Goal: Task Accomplishment & Management: Manage account settings

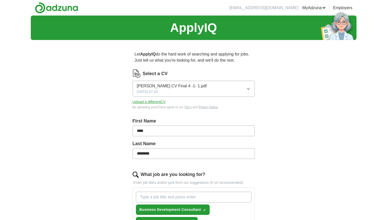
click at [159, 101] on button "Upload a different CV" at bounding box center [148, 101] width 33 height 5
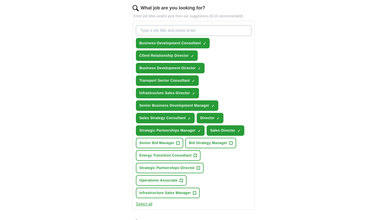
scroll to position [168, 0]
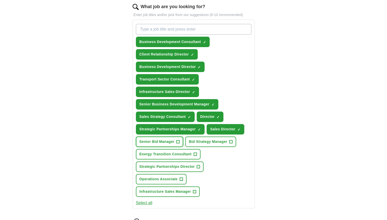
click at [177, 140] on span "+" at bounding box center [177, 142] width 3 height 4
click at [229, 140] on span "+" at bounding box center [230, 142] width 3 height 4
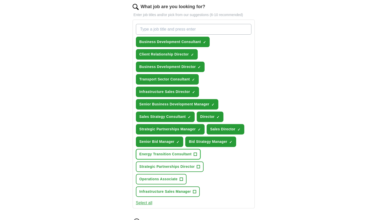
click at [194, 152] on span "+" at bounding box center [194, 154] width 3 height 4
click at [198, 164] on span "+" at bounding box center [198, 166] width 3 height 4
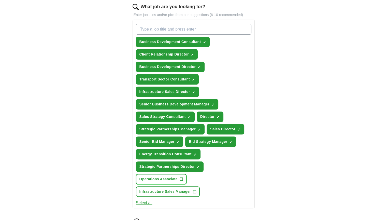
click at [180, 177] on span "+" at bounding box center [180, 179] width 3 height 4
click at [193, 189] on span "+" at bounding box center [194, 191] width 3 height 4
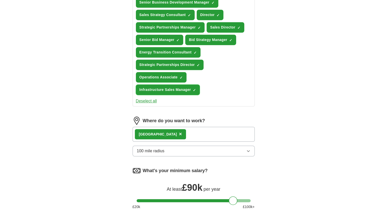
scroll to position [276, 0]
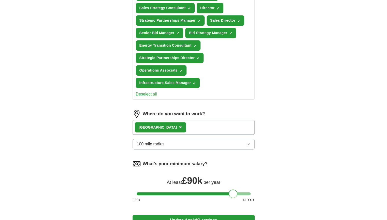
click at [248, 142] on icon "button" at bounding box center [248, 144] width 4 height 4
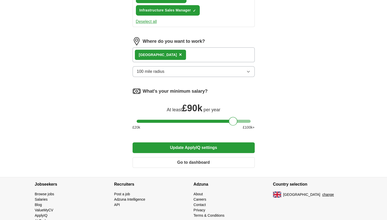
scroll to position [350, 0]
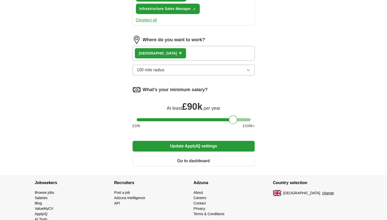
click at [192, 142] on button "Update ApplyIQ settings" at bounding box center [193, 146] width 122 height 11
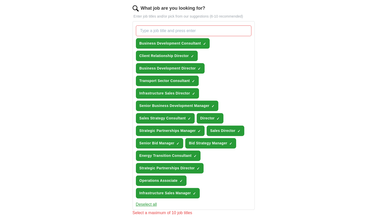
scroll to position [161, 0]
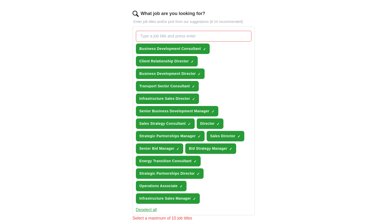
click at [0, 0] on span "×" at bounding box center [0, 0] width 0 height 0
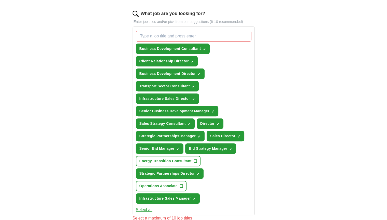
click at [0, 0] on span "×" at bounding box center [0, 0] width 0 height 0
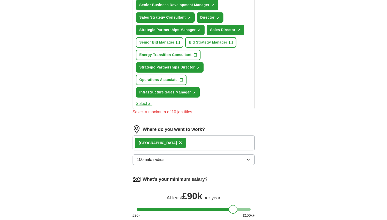
scroll to position [287, 0]
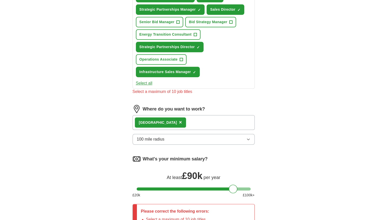
click at [179, 119] on span "×" at bounding box center [180, 122] width 3 height 6
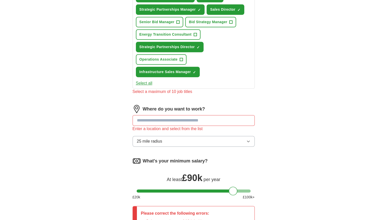
click at [155, 118] on input at bounding box center [193, 120] width 122 height 11
click at [137, 118] on input "**********" at bounding box center [193, 120] width 122 height 11
click at [247, 141] on icon "button" at bounding box center [248, 141] width 2 height 1
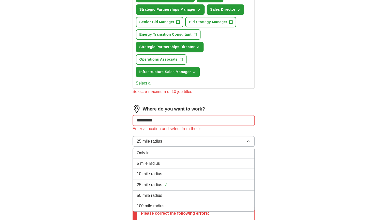
click at [166, 203] on div "100 mile radius" at bounding box center [193, 206] width 113 height 6
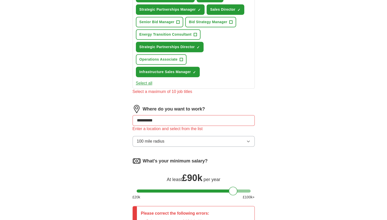
click at [250, 139] on icon "button" at bounding box center [248, 141] width 4 height 4
drag, startPoint x: 386, startPoint y: 143, endPoint x: 387, endPoint y: 153, distance: 9.4
click at [386, 153] on html "tonylatienda@hotmail.com MyAdzuna Alerts Favourites CVs ApplyIQ Preferences Pos…" at bounding box center [193, 23] width 387 height 621
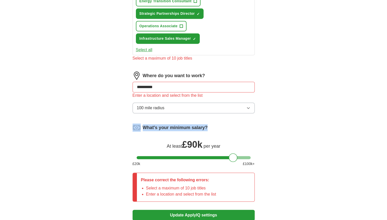
scroll to position [322, 0]
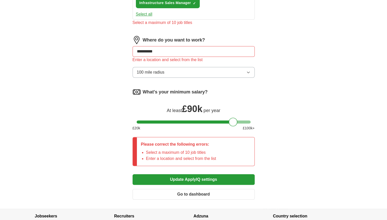
scroll to position [359, 0]
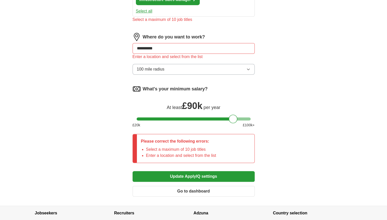
click at [136, 46] on input "**********" at bounding box center [193, 48] width 122 height 11
click at [137, 45] on input "*********" at bounding box center [193, 48] width 122 height 11
type input "******"
drag, startPoint x: 137, startPoint y: 45, endPoint x: 156, endPoint y: 43, distance: 18.9
click at [156, 43] on input "******" at bounding box center [193, 48] width 122 height 11
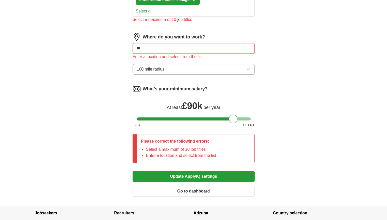
type input "***"
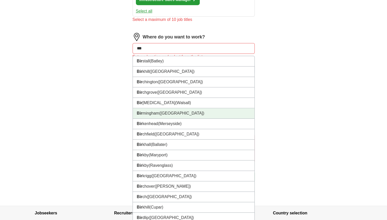
click at [165, 111] on span "(West Midlands)" at bounding box center [181, 113] width 45 height 4
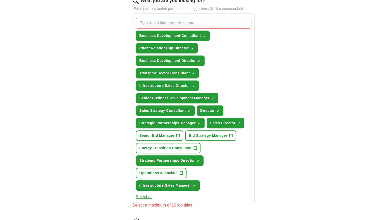
scroll to position [171, 0]
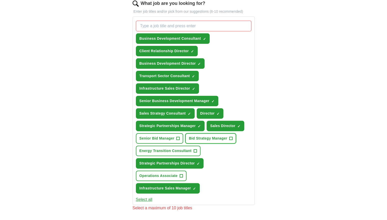
click at [230, 137] on span "+" at bounding box center [230, 138] width 3 height 4
click at [146, 197] on button "Select all" at bounding box center [144, 199] width 17 height 6
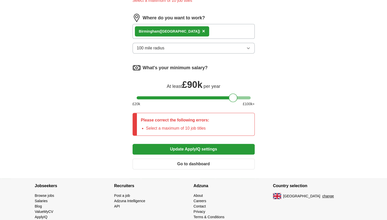
scroll to position [389, 0]
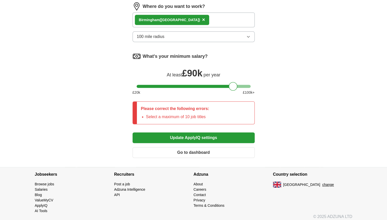
click at [203, 134] on button "Update ApplyIQ settings" at bounding box center [193, 137] width 122 height 11
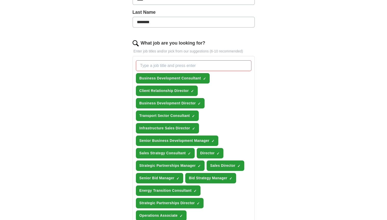
scroll to position [127, 0]
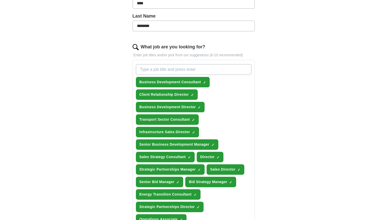
click at [153, 65] on input "What job are you looking for?" at bounding box center [193, 69] width 115 height 11
click at [163, 81] on span "Business Development Consultant" at bounding box center [170, 81] width 62 height 5
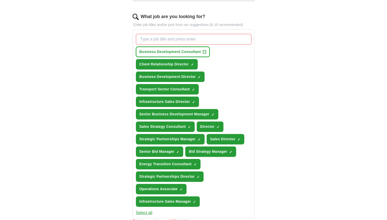
scroll to position [160, 0]
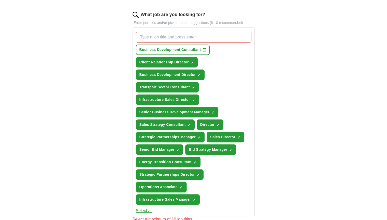
click at [0, 0] on span "×" at bounding box center [0, 0] width 0 height 0
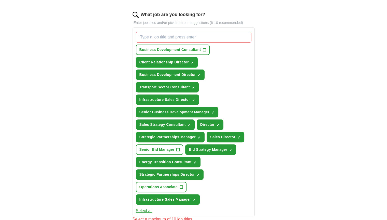
click at [163, 61] on span "Client Relationship Director" at bounding box center [163, 61] width 49 height 5
click at [162, 75] on span "Business Development Director" at bounding box center [167, 74] width 56 height 5
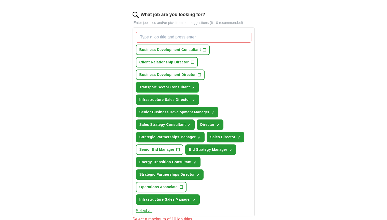
click at [163, 85] on span "Transport Sector Consultant" at bounding box center [164, 86] width 50 height 5
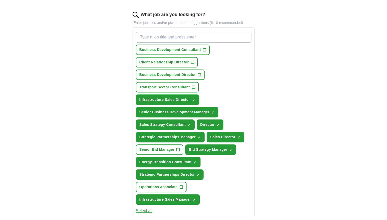
click at [163, 97] on span "Infrastructure Sales Director" at bounding box center [164, 99] width 51 height 5
click at [165, 110] on span "Senior Business Development Manager" at bounding box center [174, 111] width 70 height 5
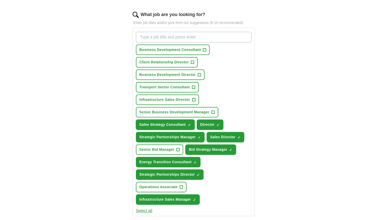
click at [163, 122] on span "Sales Strategy Consultant" at bounding box center [162, 124] width 46 height 5
click at [206, 124] on span "Director" at bounding box center [207, 124] width 14 height 5
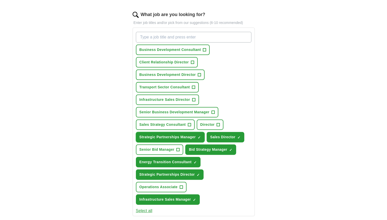
click at [188, 135] on span "Strategic Partnerships Manager" at bounding box center [167, 136] width 56 height 5
click at [232, 134] on span "Sales Director" at bounding box center [222, 136] width 25 height 5
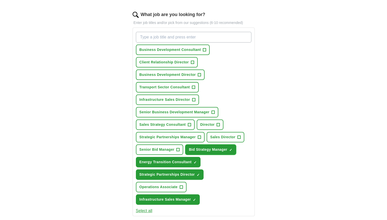
click at [0, 0] on span "×" at bounding box center [0, 0] width 0 height 0
click at [231, 147] on span "+" at bounding box center [230, 149] width 3 height 4
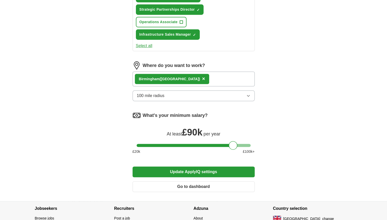
scroll to position [325, 0]
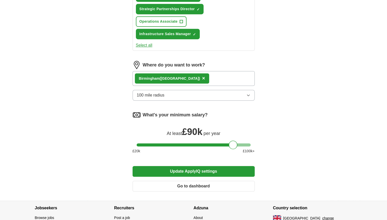
click at [201, 168] on button "Update ApplyIQ settings" at bounding box center [193, 171] width 122 height 11
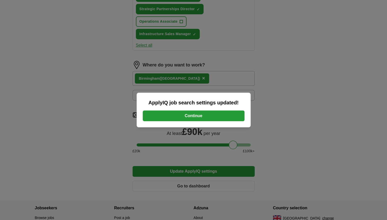
click at [186, 116] on button "Continue" at bounding box center [194, 115] width 102 height 11
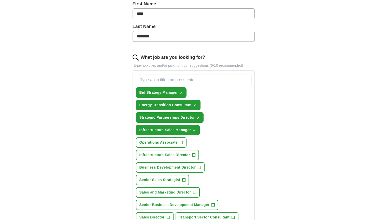
scroll to position [118, 0]
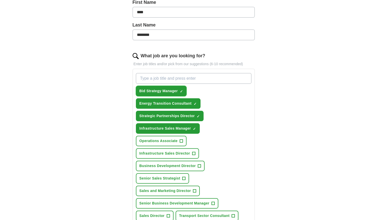
click at [0, 0] on span "×" at bounding box center [0, 0] width 0 height 0
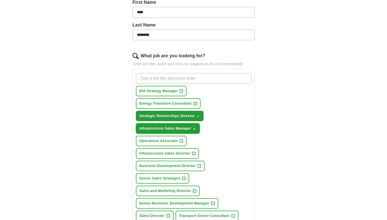
click at [0, 0] on span "×" at bounding box center [0, 0] width 0 height 0
click at [199, 148] on button "Infrastructure Sales Director +" at bounding box center [167, 153] width 63 height 10
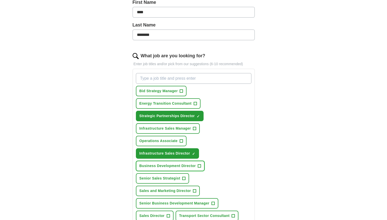
click at [198, 164] on span "+" at bounding box center [199, 166] width 3 height 4
click at [182, 176] on span "+" at bounding box center [183, 178] width 3 height 4
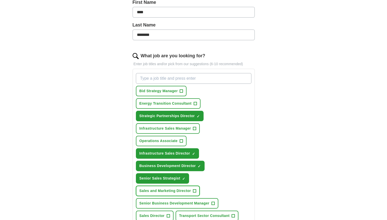
click at [195, 189] on span "+" at bounding box center [194, 191] width 3 height 4
click at [210, 198] on button "Senior Business Development Manager +" at bounding box center [177, 203] width 82 height 10
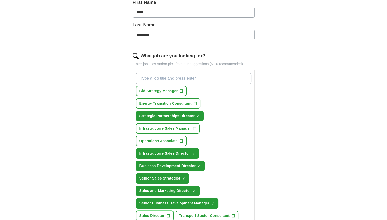
click at [168, 214] on span "+" at bounding box center [167, 216] width 3 height 4
click at [234, 210] on button "Transport Sector Consultant +" at bounding box center [206, 215] width 63 height 10
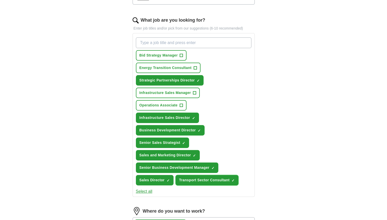
scroll to position [156, 0]
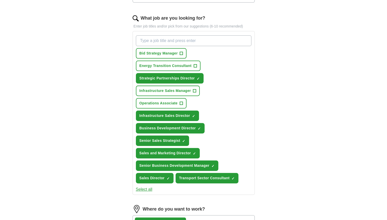
click at [144, 186] on button "Select all" at bounding box center [144, 189] width 17 height 6
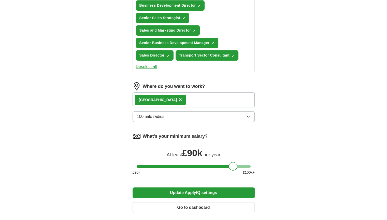
scroll to position [301, 0]
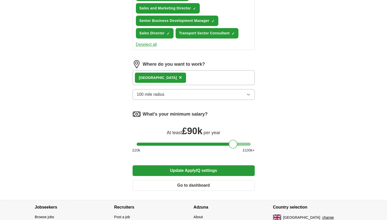
click at [206, 165] on button "Update ApplyIQ settings" at bounding box center [193, 170] width 122 height 11
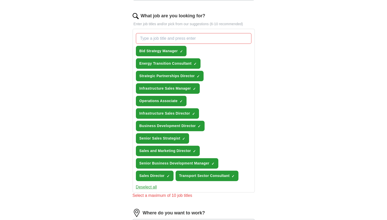
scroll to position [143, 0]
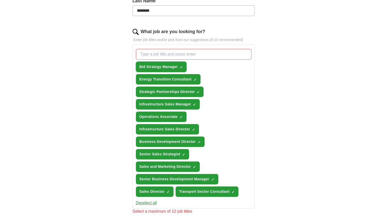
click at [0, 0] on span "×" at bounding box center [0, 0] width 0 height 0
click at [193, 78] on span "✓ ×" at bounding box center [194, 79] width 3 height 3
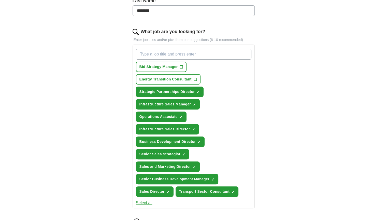
click at [142, 200] on button "Select all" at bounding box center [144, 203] width 17 height 6
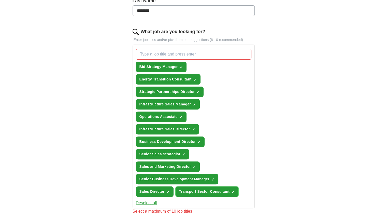
click at [0, 0] on span "×" at bounding box center [0, 0] width 0 height 0
click at [142, 200] on button "Select all" at bounding box center [144, 203] width 17 height 6
click at [142, 200] on button "Deselect all" at bounding box center [146, 203] width 21 height 6
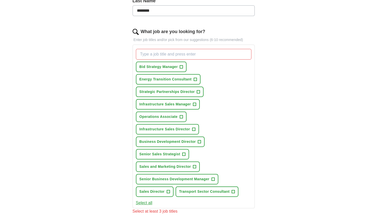
click at [142, 200] on button "Select all" at bounding box center [144, 203] width 17 height 6
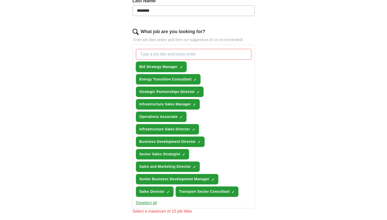
click at [0, 0] on span "×" at bounding box center [0, 0] width 0 height 0
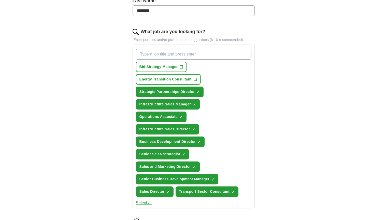
scroll to position [147, 0]
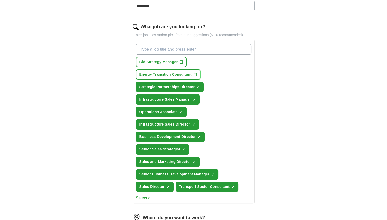
click at [194, 73] on span "+" at bounding box center [194, 74] width 3 height 4
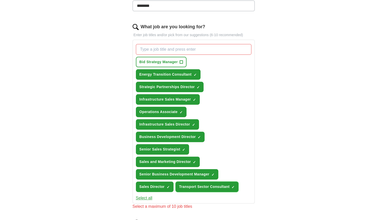
click at [0, 0] on span "×" at bounding box center [0, 0] width 0 height 0
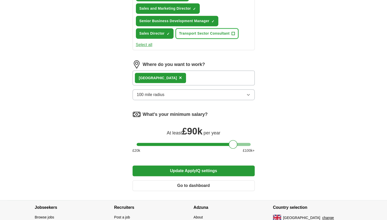
scroll to position [304, 0]
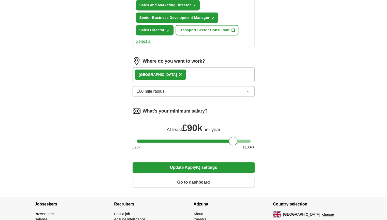
click at [193, 162] on button "Update ApplyIQ settings" at bounding box center [193, 167] width 122 height 11
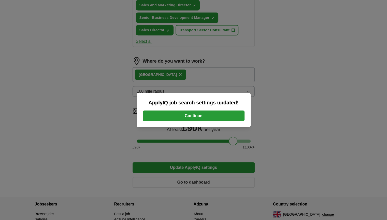
click at [186, 116] on button "Continue" at bounding box center [194, 115] width 102 height 11
